Goal: Task Accomplishment & Management: Complete application form

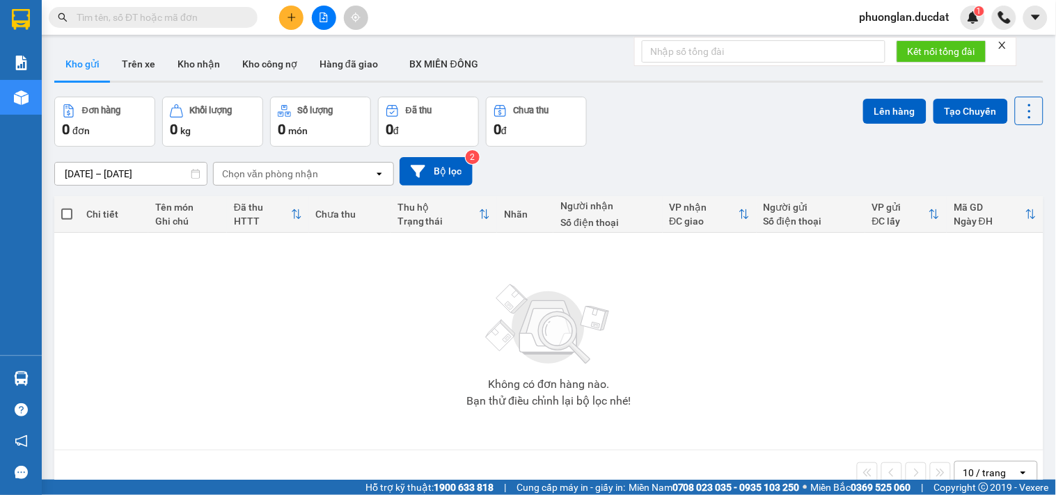
click at [296, 22] on icon "plus" at bounding box center [292, 18] width 10 height 10
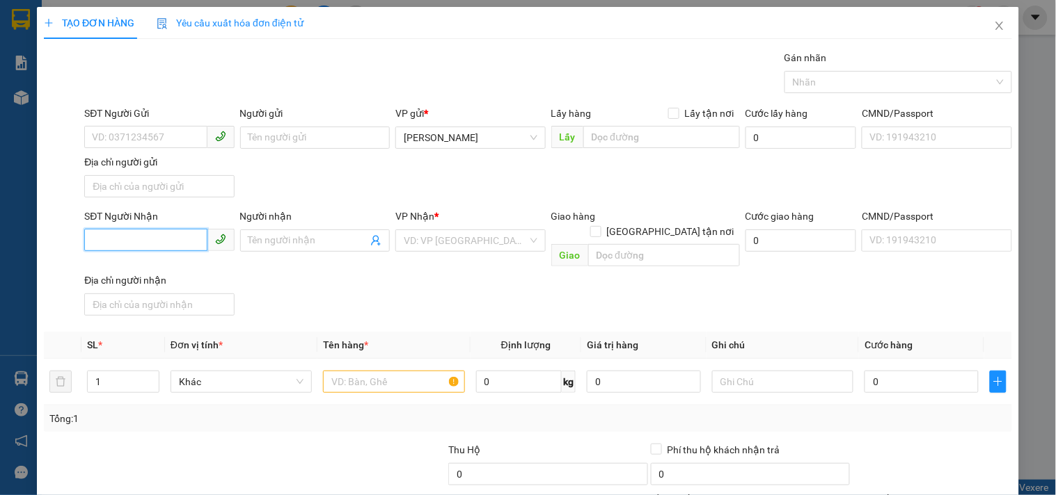
drag, startPoint x: 120, startPoint y: 244, endPoint x: 113, endPoint y: 225, distance: 20.7
click at [119, 245] on input "SĐT Người Nhận" at bounding box center [145, 240] width 122 height 22
click at [111, 245] on input "0867595627" at bounding box center [145, 240] width 122 height 22
click at [125, 246] on input "0867595627" at bounding box center [145, 240] width 122 height 22
type input "0867595627"
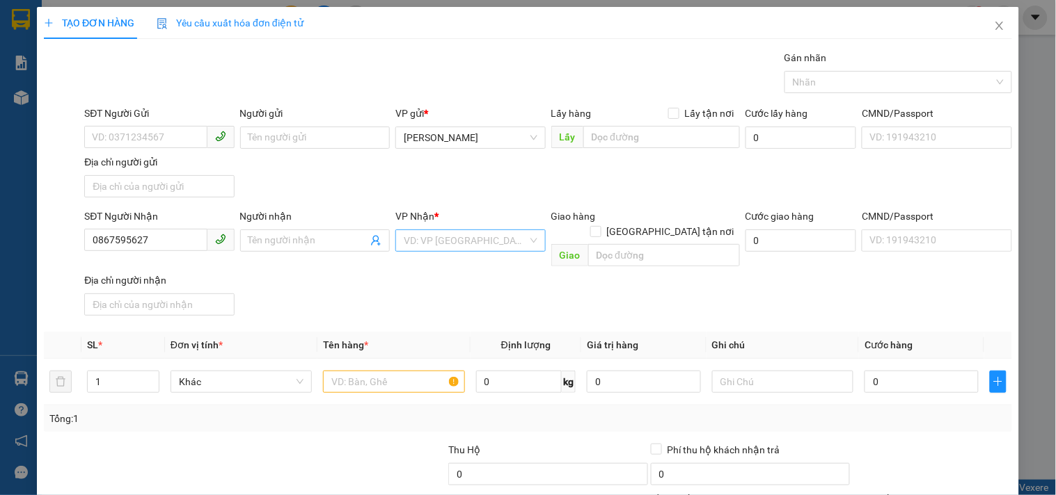
click at [430, 242] on input "search" at bounding box center [465, 240] width 123 height 21
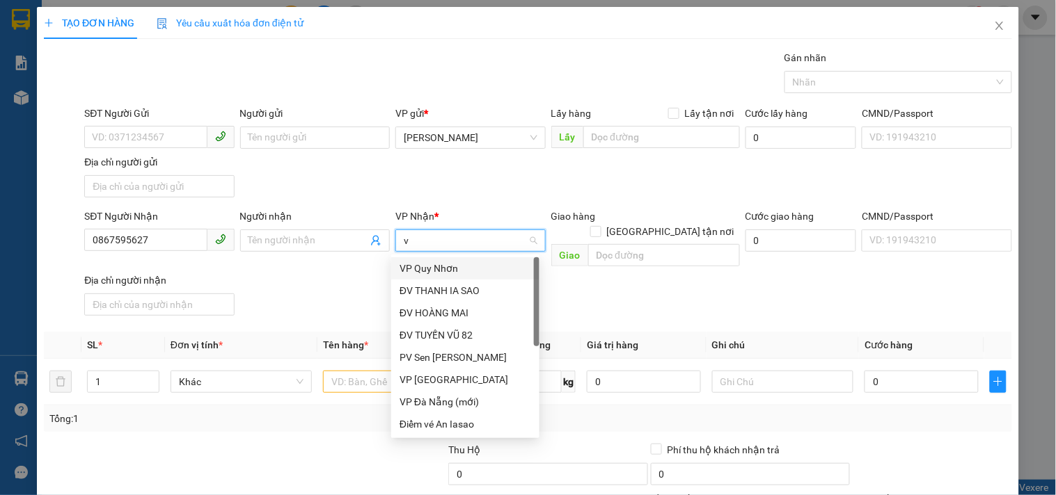
type input "vp"
click at [434, 269] on div "VP Quy Nhơn" at bounding box center [465, 268] width 132 height 15
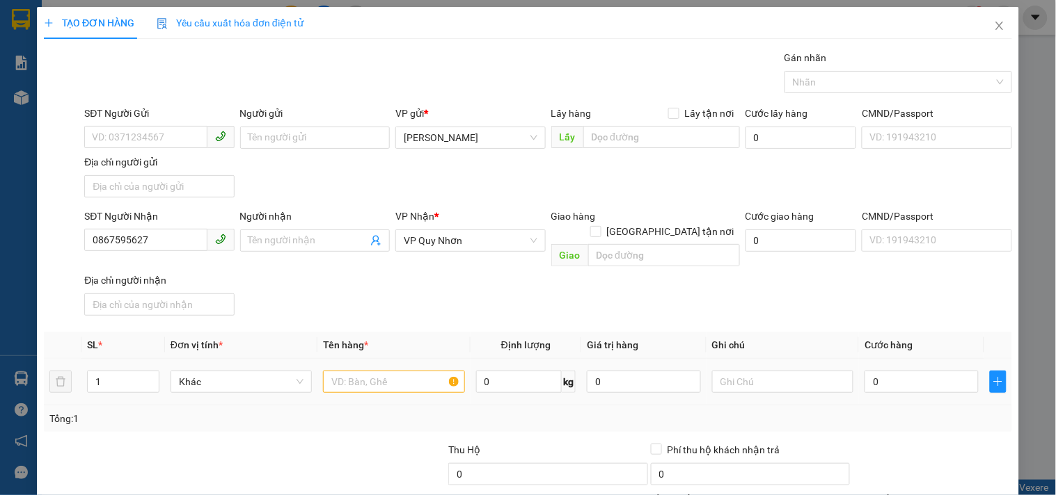
click at [405, 368] on div at bounding box center [393, 382] width 141 height 28
click at [402, 373] on input "text" at bounding box center [393, 382] width 141 height 22
type input "1 BÌ HỒ SƠ"
click at [879, 372] on input "0" at bounding box center [921, 382] width 114 height 22
click at [864, 376] on input "0" at bounding box center [921, 382] width 114 height 22
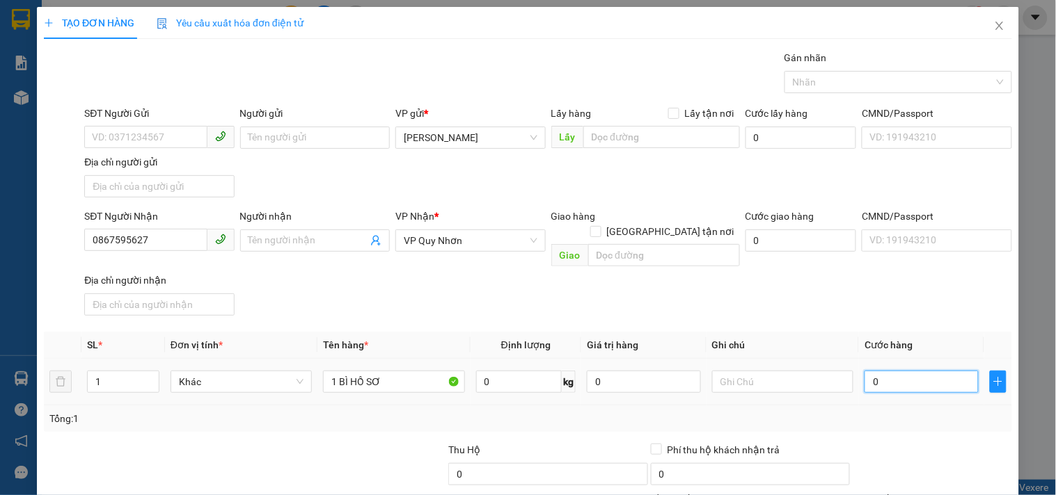
type input "30"
type input "30.000"
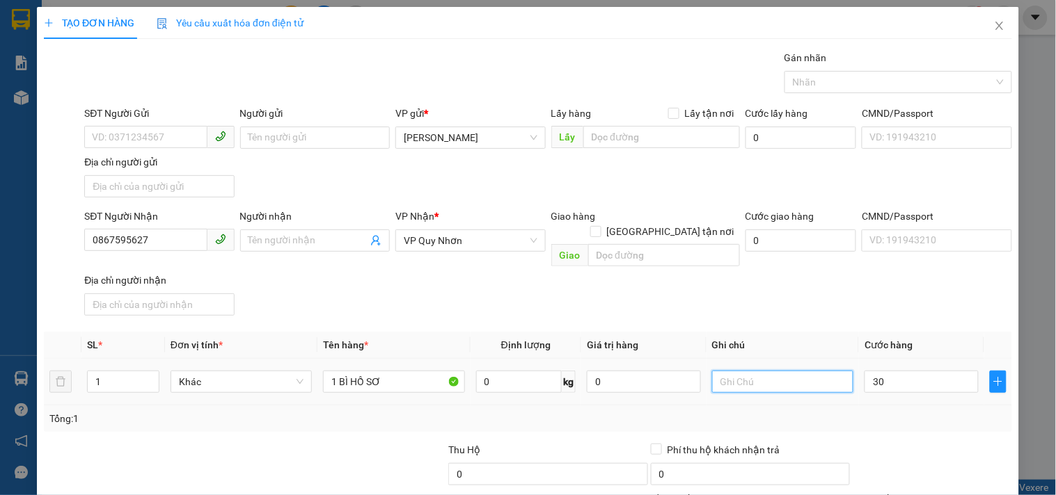
type input "30.000"
click at [766, 372] on input "text" at bounding box center [782, 382] width 141 height 22
type input "CR"
click at [871, 406] on div "Tổng: 1" at bounding box center [528, 419] width 968 height 26
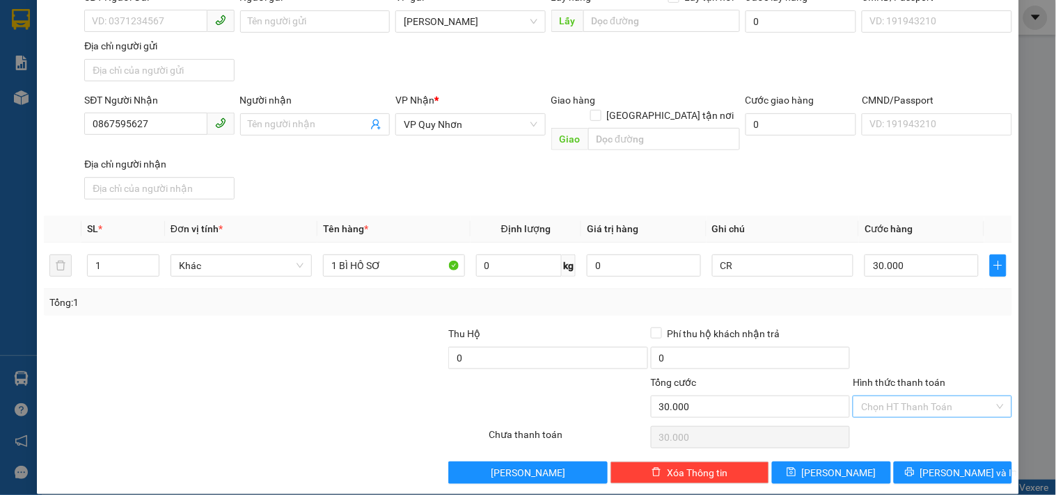
click at [873, 397] on input "Hình thức thanh toán" at bounding box center [927, 407] width 132 height 21
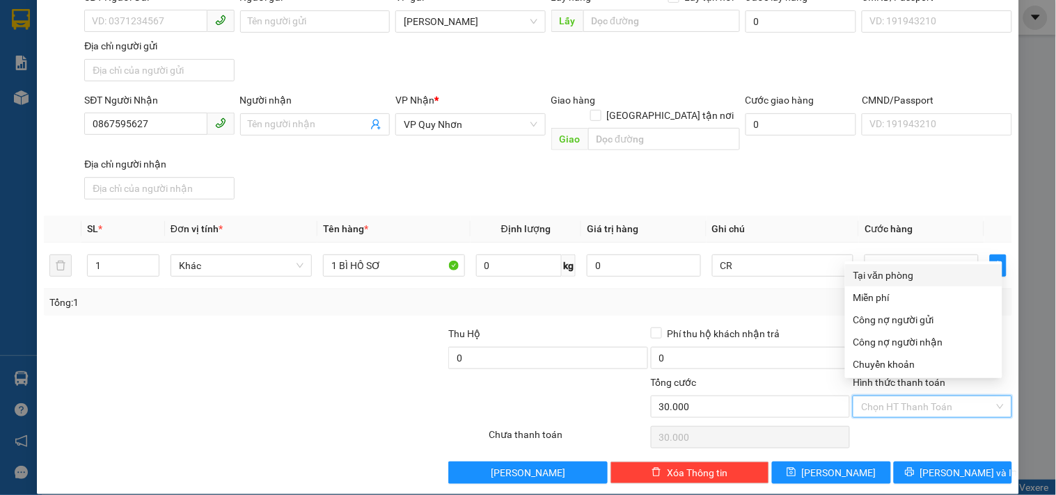
click at [871, 280] on div "Tại văn phòng" at bounding box center [923, 275] width 141 height 15
type input "0"
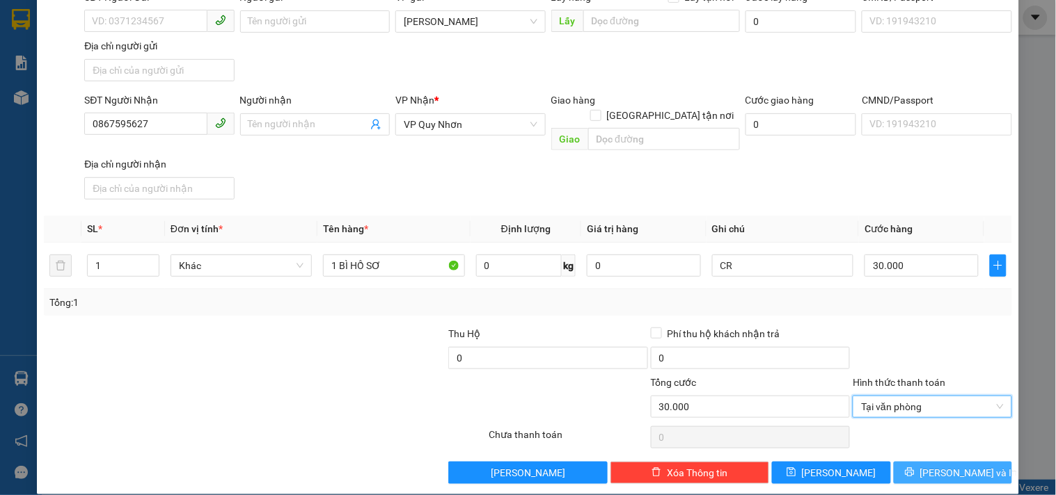
click at [902, 462] on button "[PERSON_NAME] và In" at bounding box center [952, 473] width 118 height 22
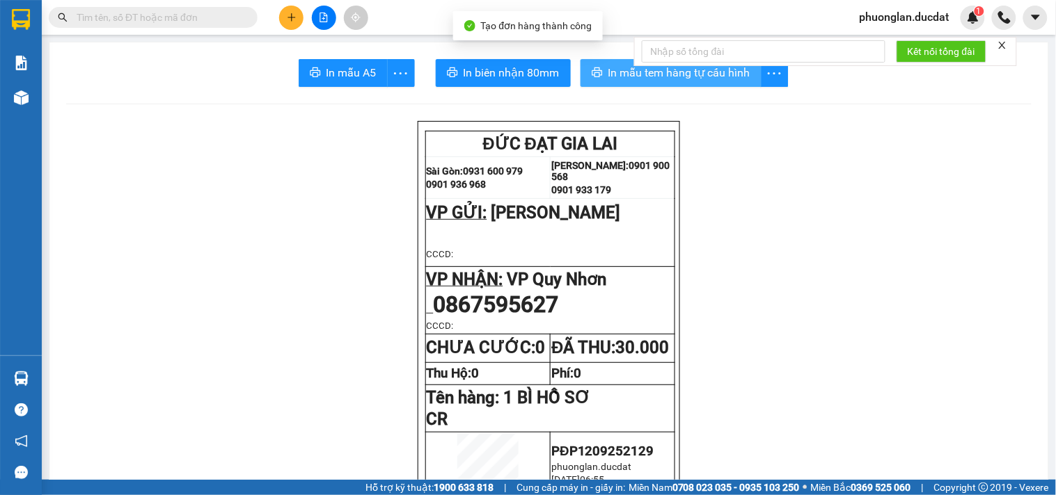
click at [710, 75] on span "In mẫu tem hàng tự cấu hình" at bounding box center [679, 72] width 142 height 17
